Goal: Check status: Check status

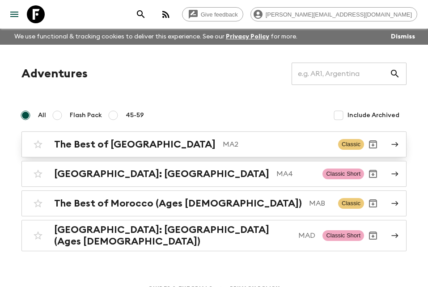
click at [125, 149] on h2 "The Best of [GEOGRAPHIC_DATA]" at bounding box center [135, 145] width 162 height 12
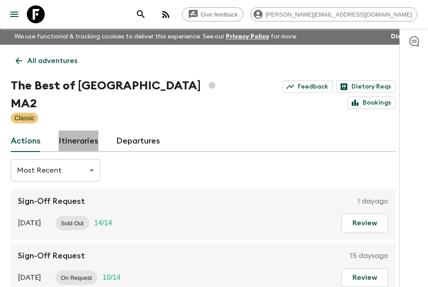
click at [82, 131] on link "Itineraries" at bounding box center [79, 141] width 40 height 21
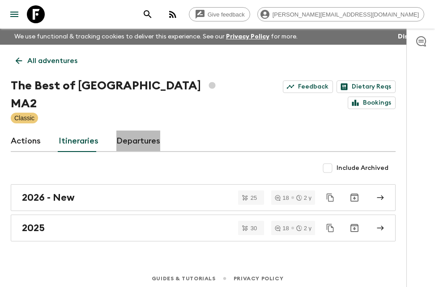
click at [136, 131] on link "Departures" at bounding box center [138, 141] width 44 height 21
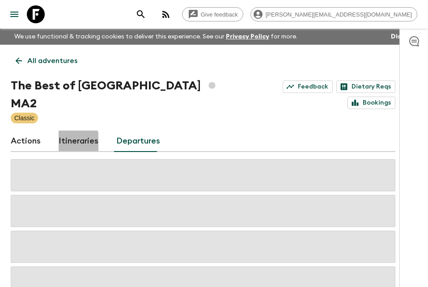
click at [75, 131] on link "Itineraries" at bounding box center [79, 141] width 40 height 21
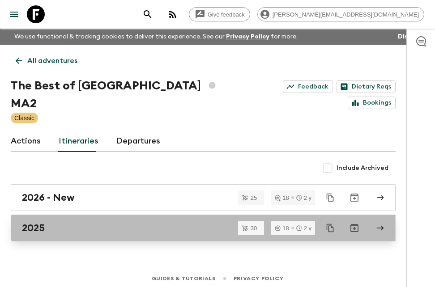
click at [43, 222] on h2 "2025" at bounding box center [33, 228] width 23 height 12
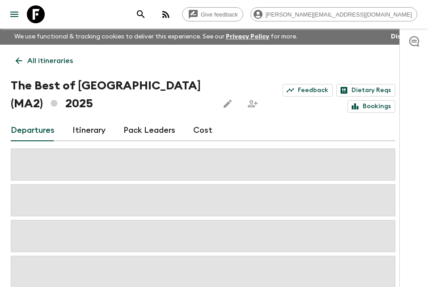
click at [150, 132] on link "Pack Leaders" at bounding box center [150, 130] width 52 height 21
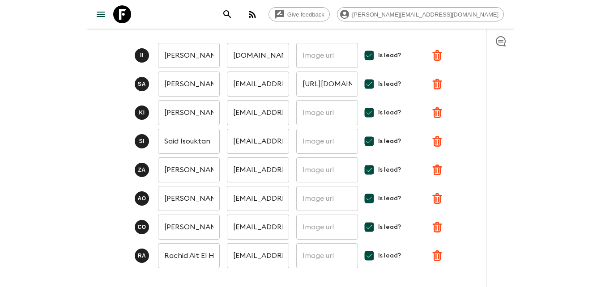
scroll to position [117, 0]
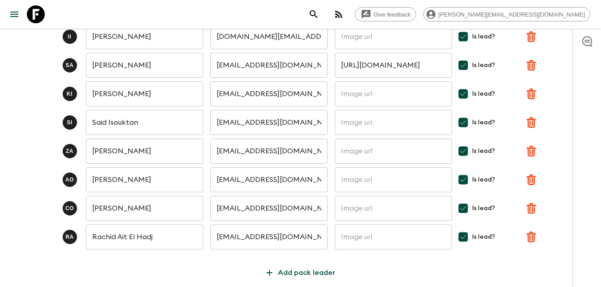
click at [435, 114] on div at bounding box center [586, 158] width 29 height 259
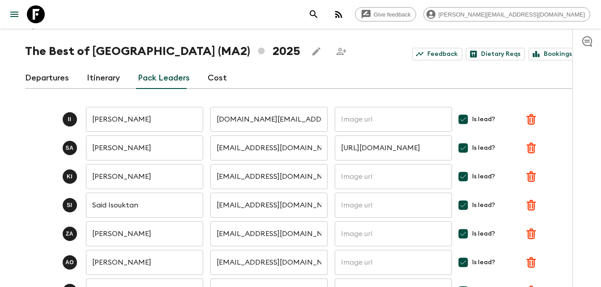
scroll to position [0, 0]
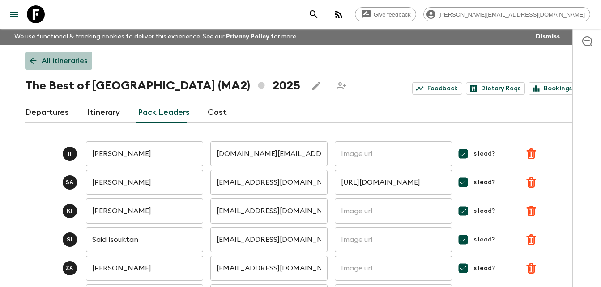
click at [30, 59] on icon at bounding box center [33, 61] width 10 height 10
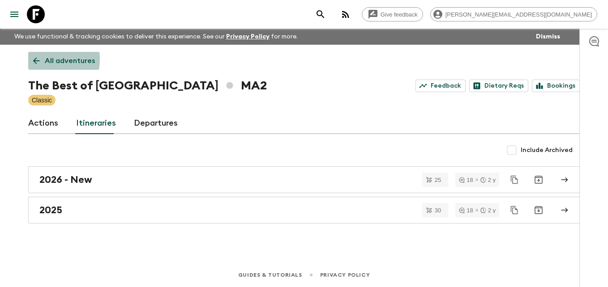
click at [30, 59] on link "All adventures" at bounding box center [64, 61] width 72 height 18
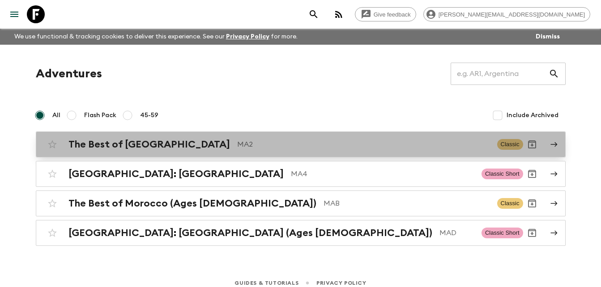
click at [119, 144] on h2 "The Best of [GEOGRAPHIC_DATA]" at bounding box center [149, 145] width 162 height 12
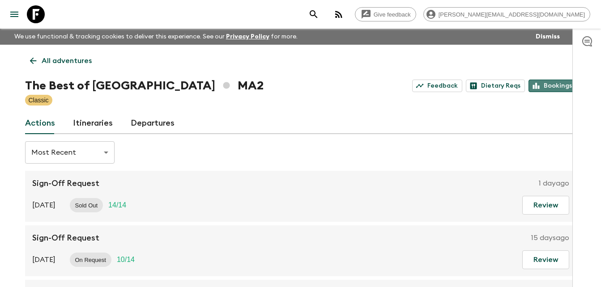
click at [435, 87] on link "Bookings" at bounding box center [553, 86] width 48 height 13
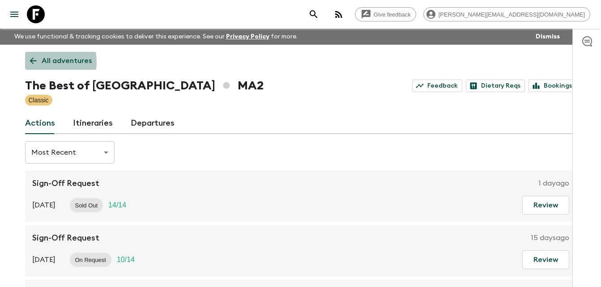
click at [33, 63] on icon at bounding box center [33, 61] width 10 height 10
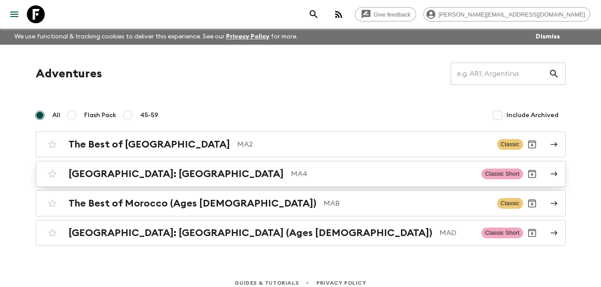
click at [165, 174] on div "[GEOGRAPHIC_DATA]: [GEOGRAPHIC_DATA] MA4" at bounding box center [271, 174] width 406 height 12
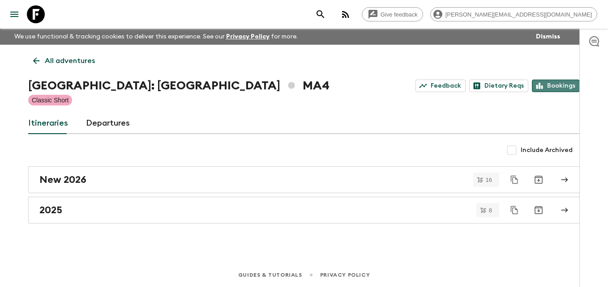
click at [435, 83] on link "Bookings" at bounding box center [556, 86] width 48 height 13
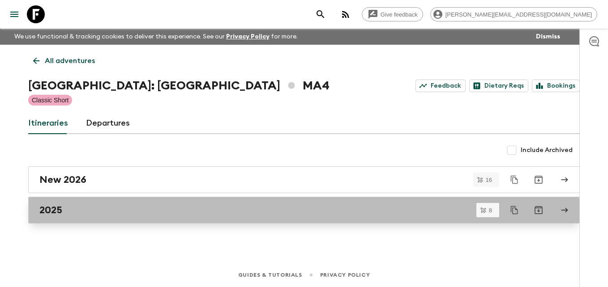
click at [64, 208] on div "2025" at bounding box center [295, 211] width 512 height 12
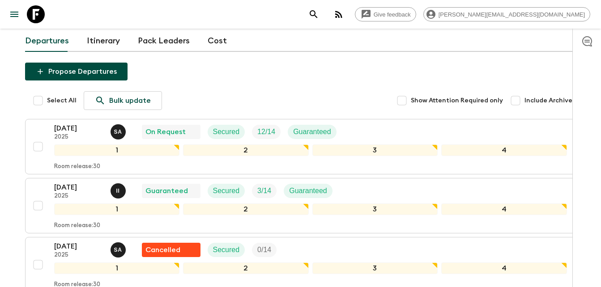
scroll to position [86, 0]
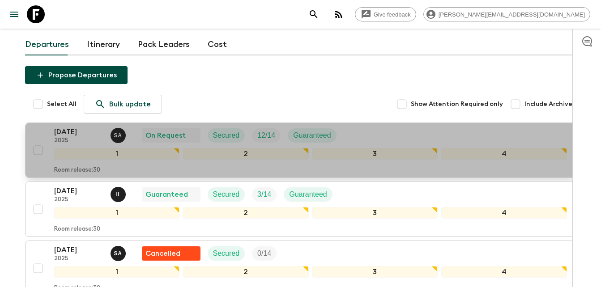
click at [69, 127] on p "[DATE]" at bounding box center [78, 132] width 49 height 11
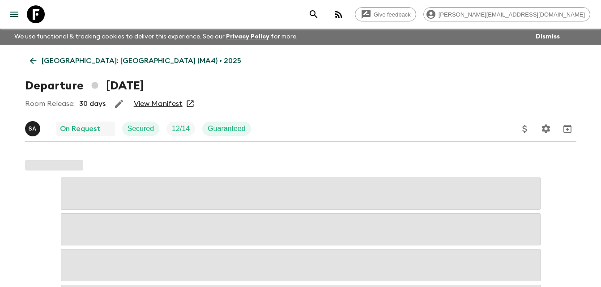
click at [161, 104] on link "View Manifest" at bounding box center [158, 103] width 49 height 9
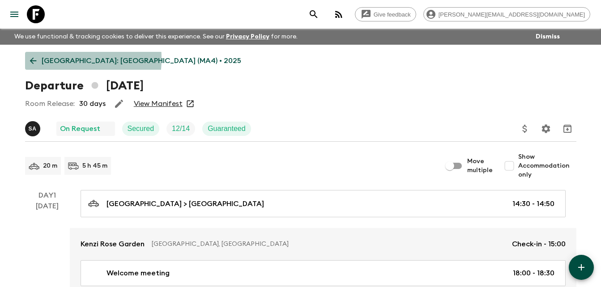
click at [34, 59] on icon at bounding box center [33, 61] width 10 height 10
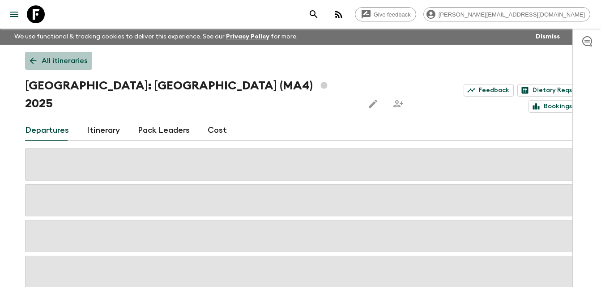
click at [34, 59] on icon at bounding box center [33, 61] width 10 height 10
